Goal: Transaction & Acquisition: Purchase product/service

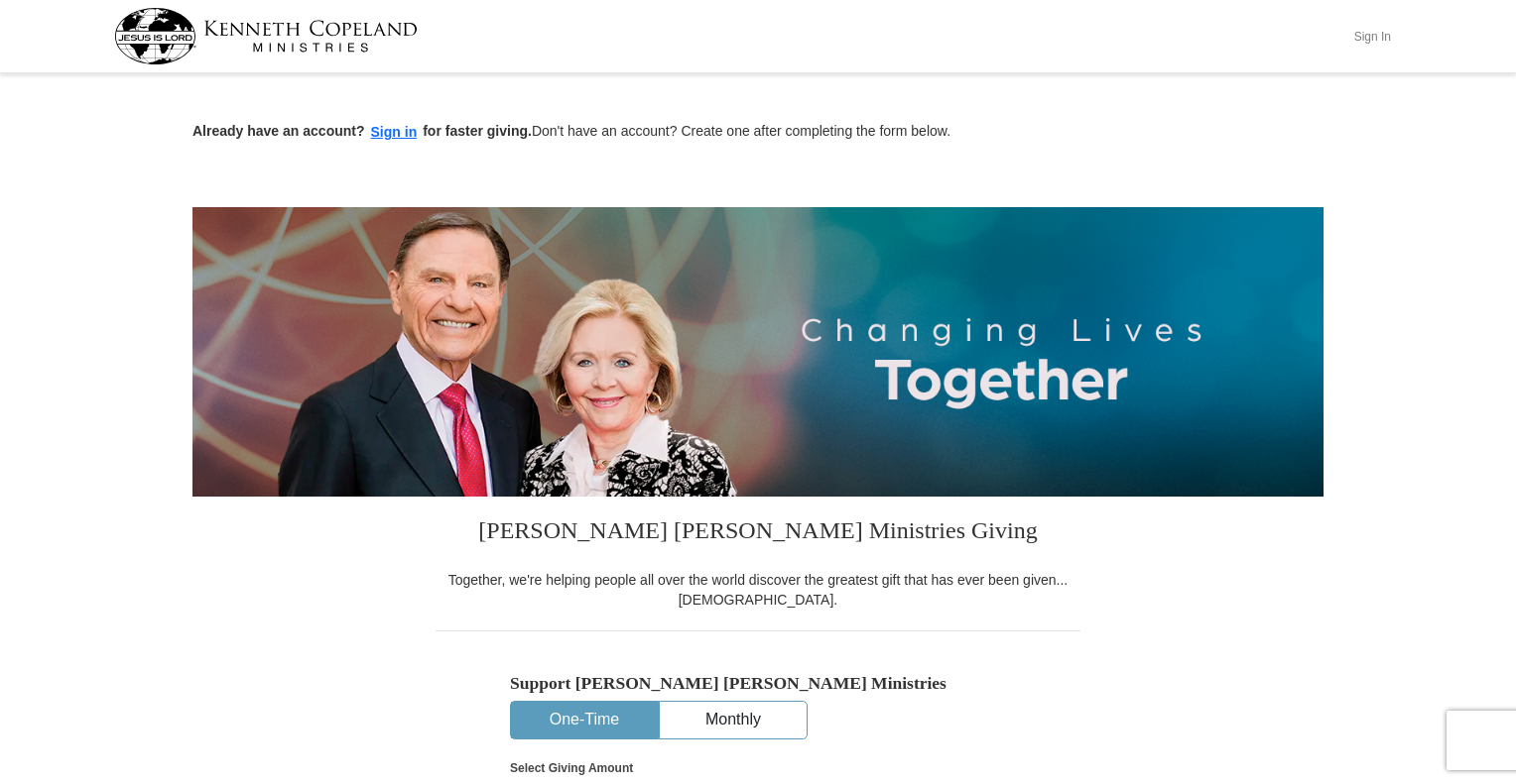
click at [1383, 30] on button "Sign In" at bounding box center [1372, 36] width 60 height 31
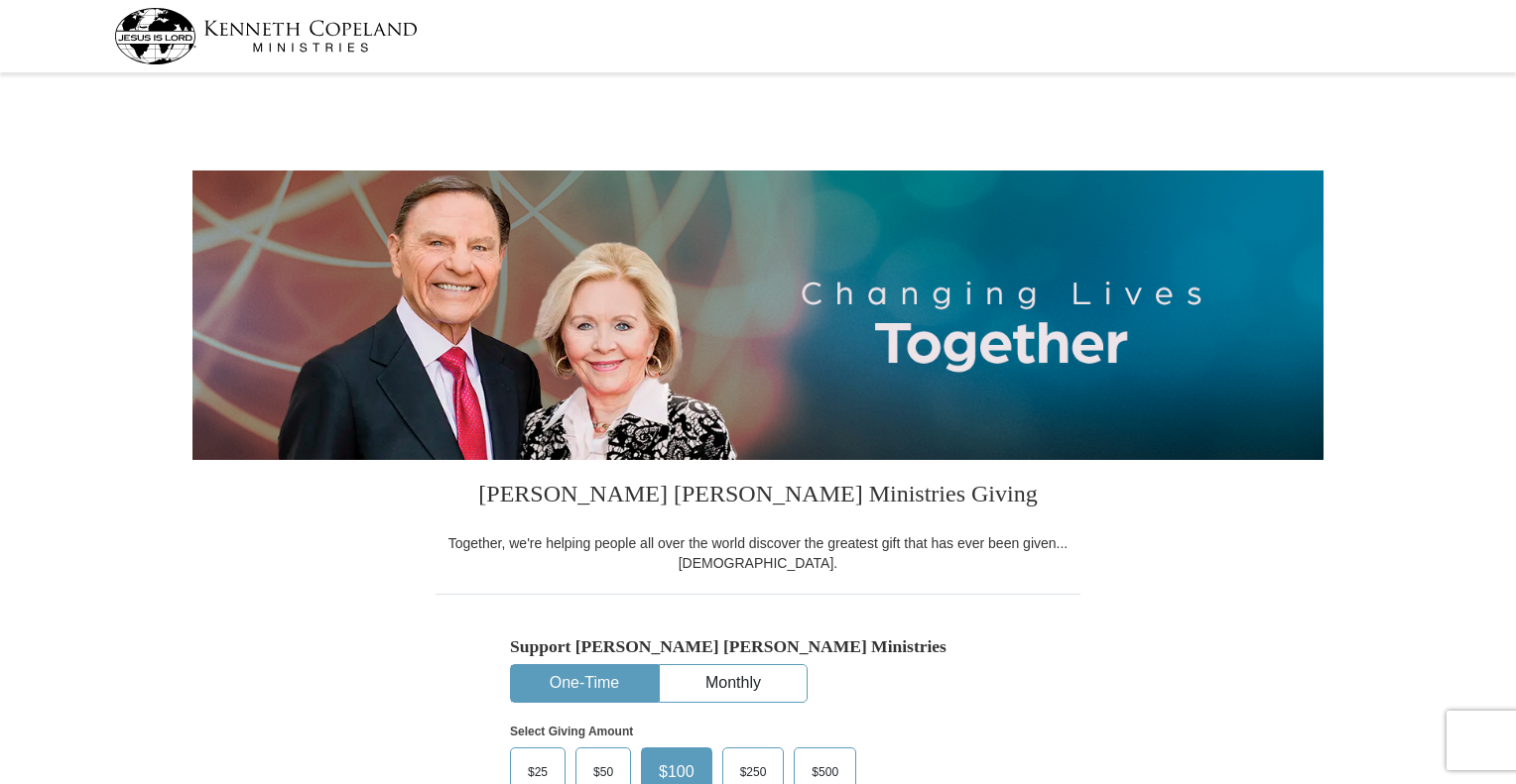
select select "KY"
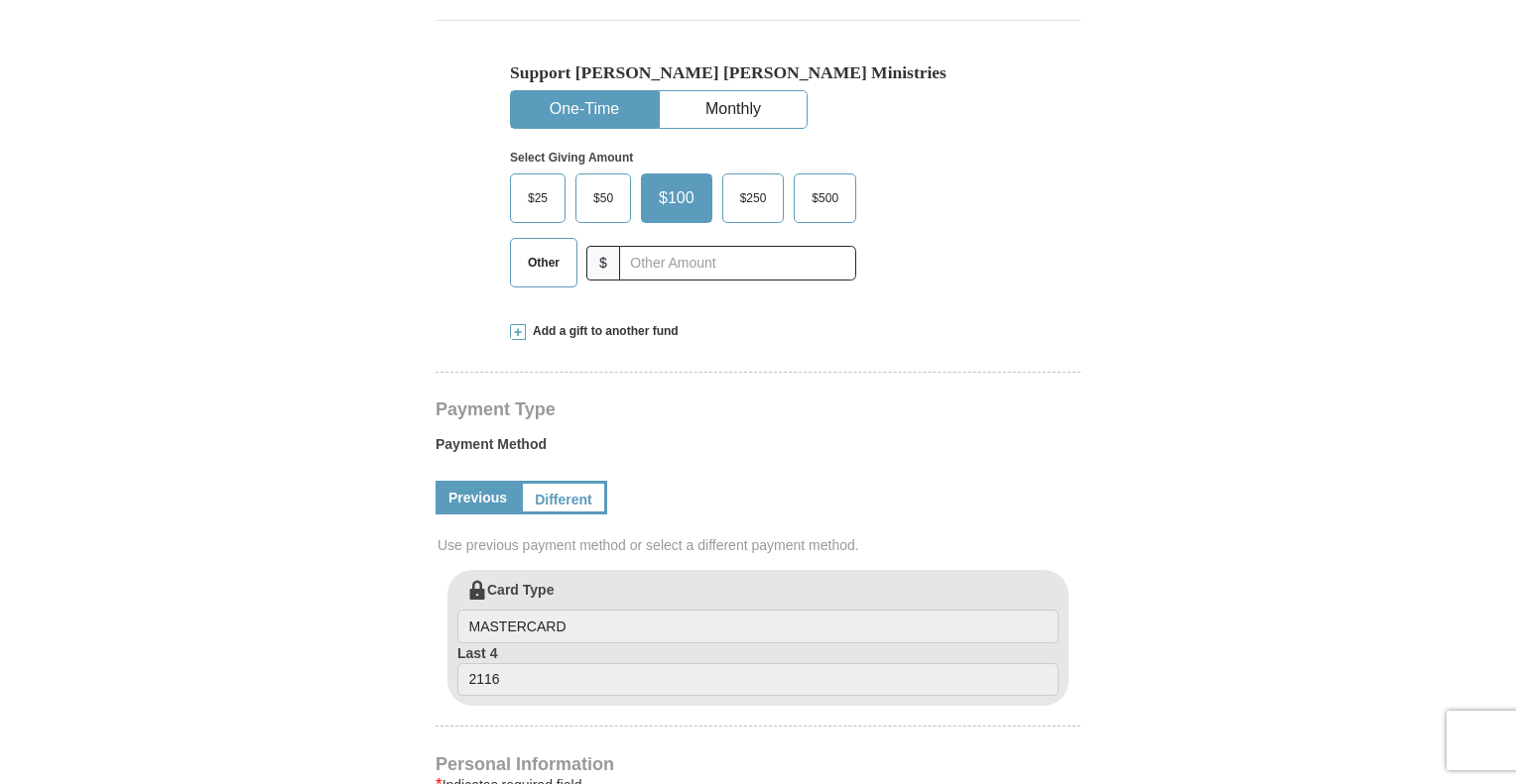
scroll to position [528, 0]
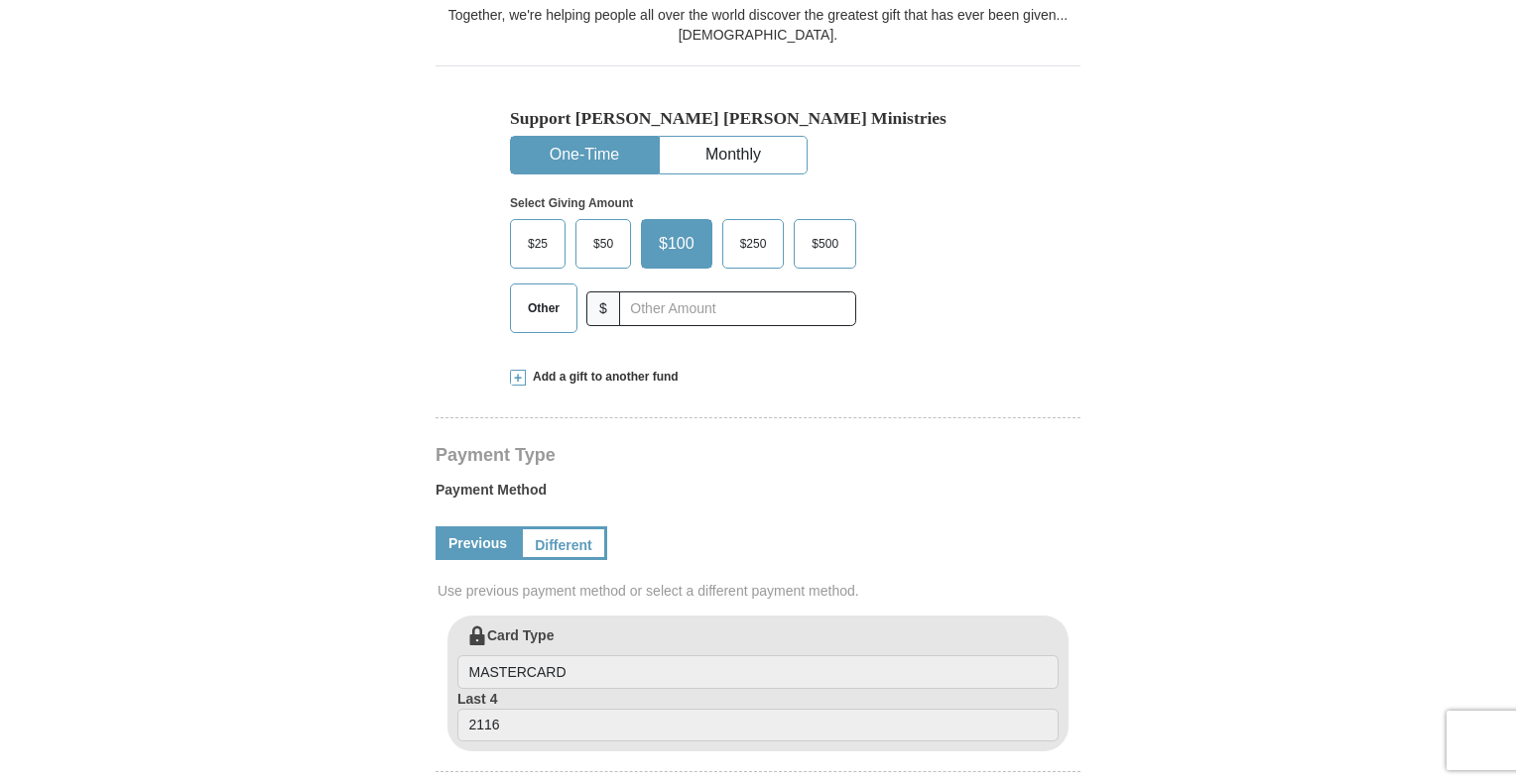
click at [617, 150] on button "One-Time" at bounding box center [583, 155] width 146 height 37
click at [559, 312] on span "Other" at bounding box center [543, 308] width 52 height 30
click at [0, 0] on input "Other" at bounding box center [0, 0] width 0 height 0
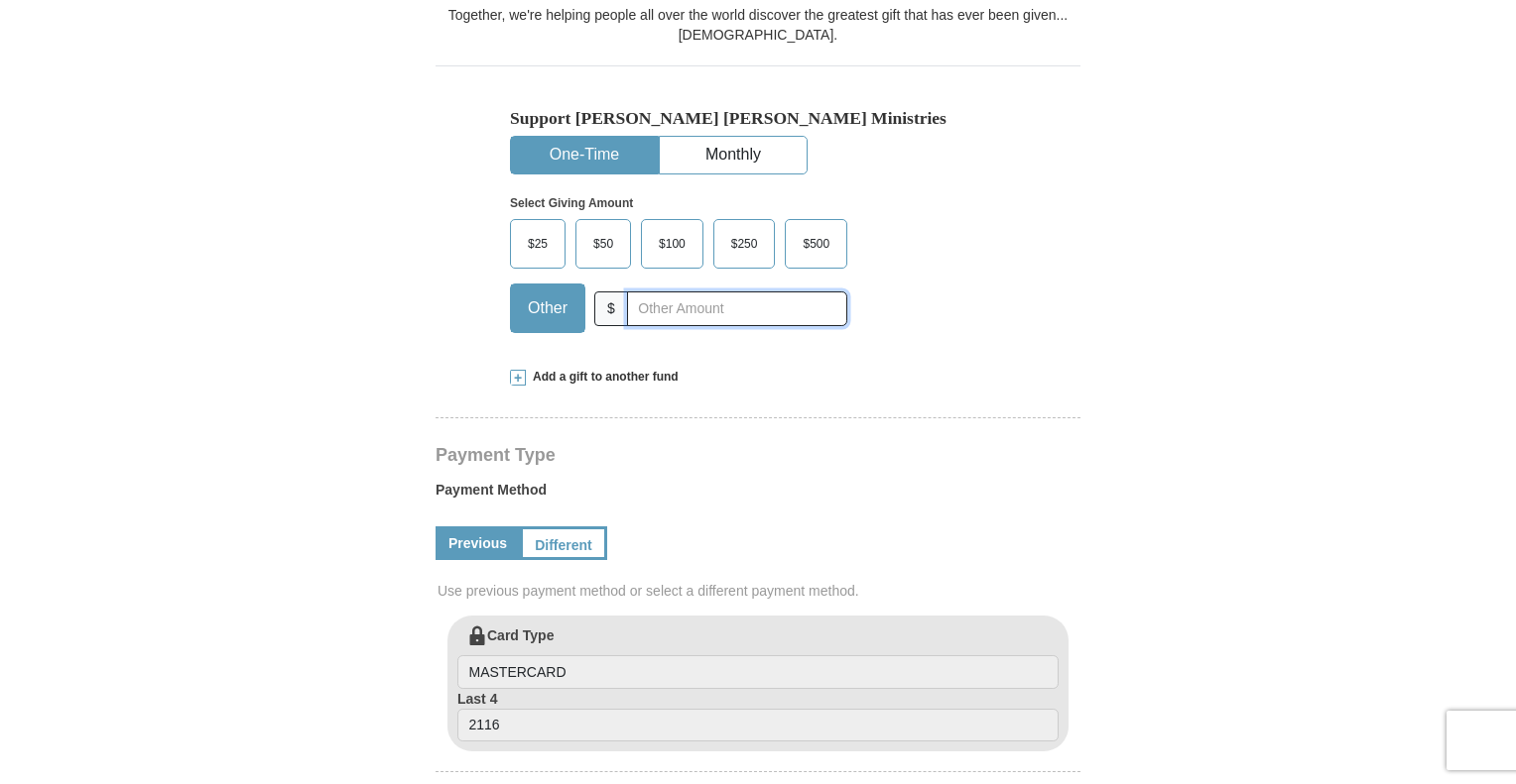
click at [709, 316] on input "text" at bounding box center [737, 308] width 220 height 35
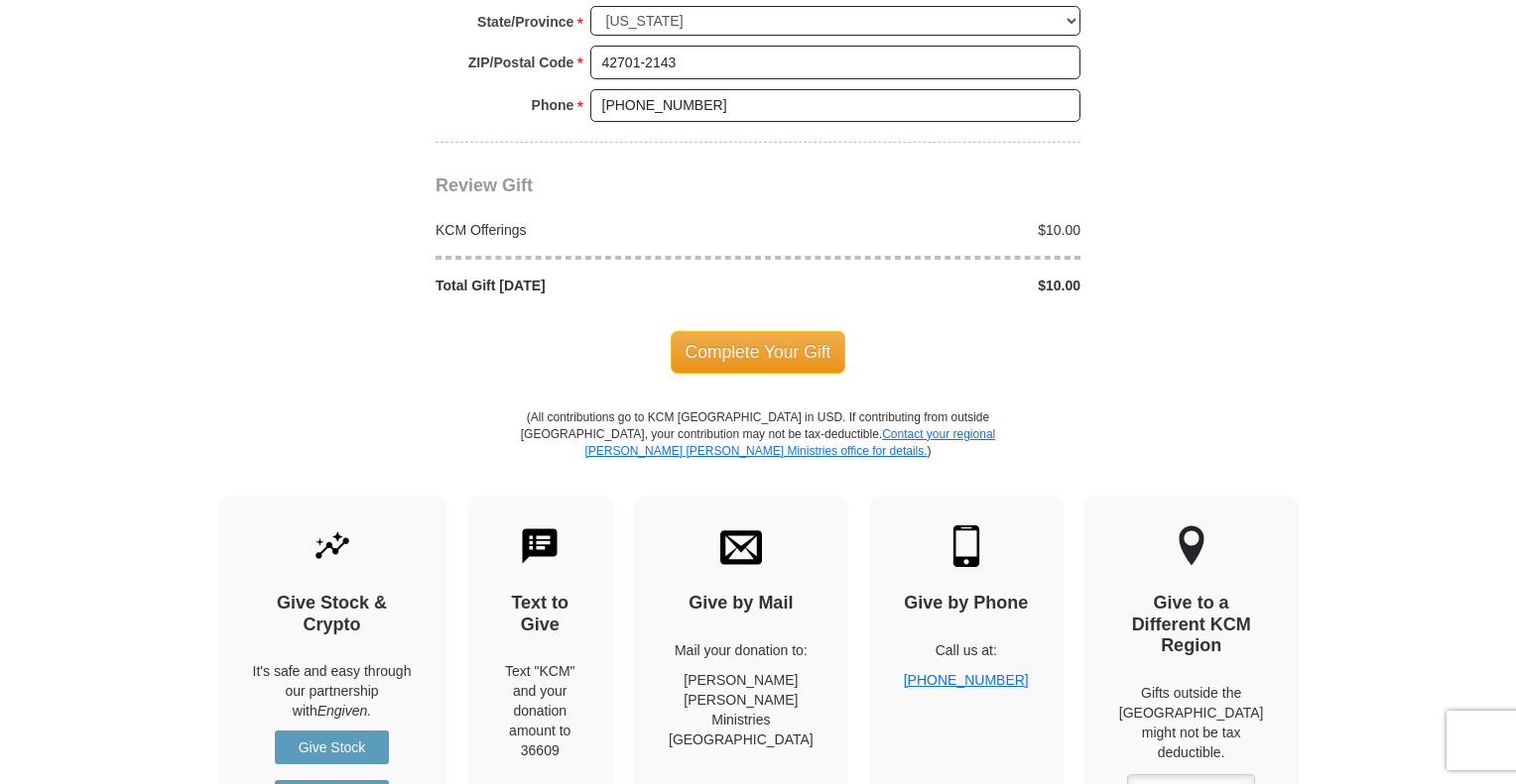
scroll to position [1718, 0]
type input "10.00"
click at [777, 333] on span "Complete Your Gift" at bounding box center [758, 353] width 175 height 42
